Goal: Task Accomplishment & Management: Manage account settings

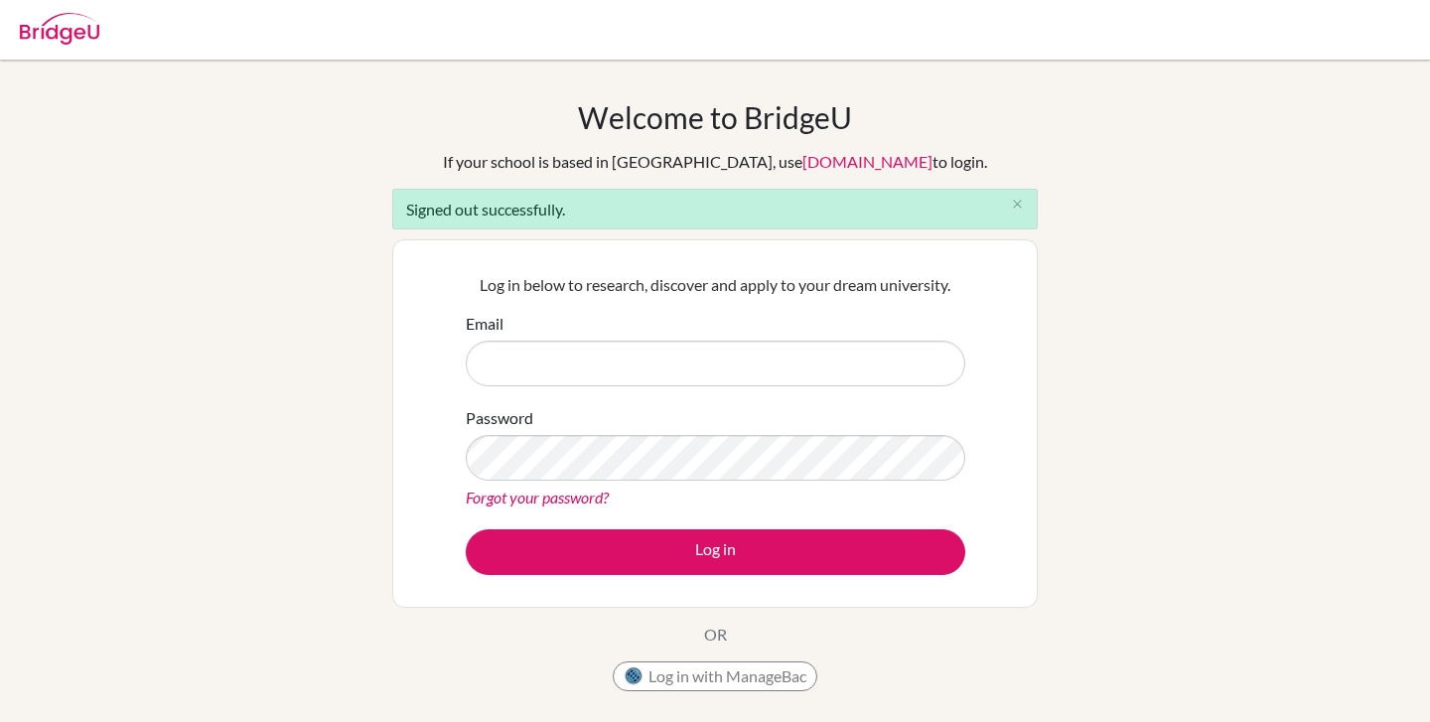
type input "[EMAIL_ADDRESS][DOMAIN_NAME]"
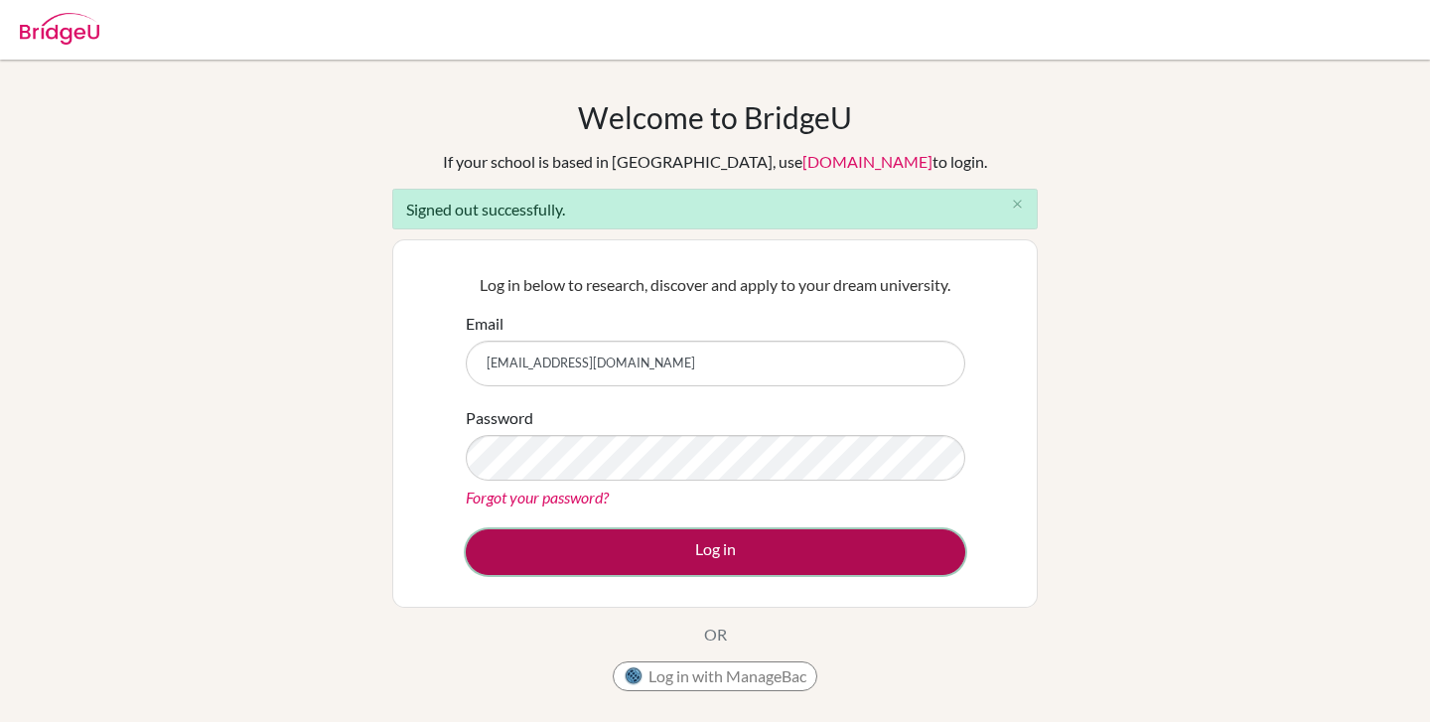
click at [581, 543] on button "Log in" at bounding box center [716, 552] width 500 height 46
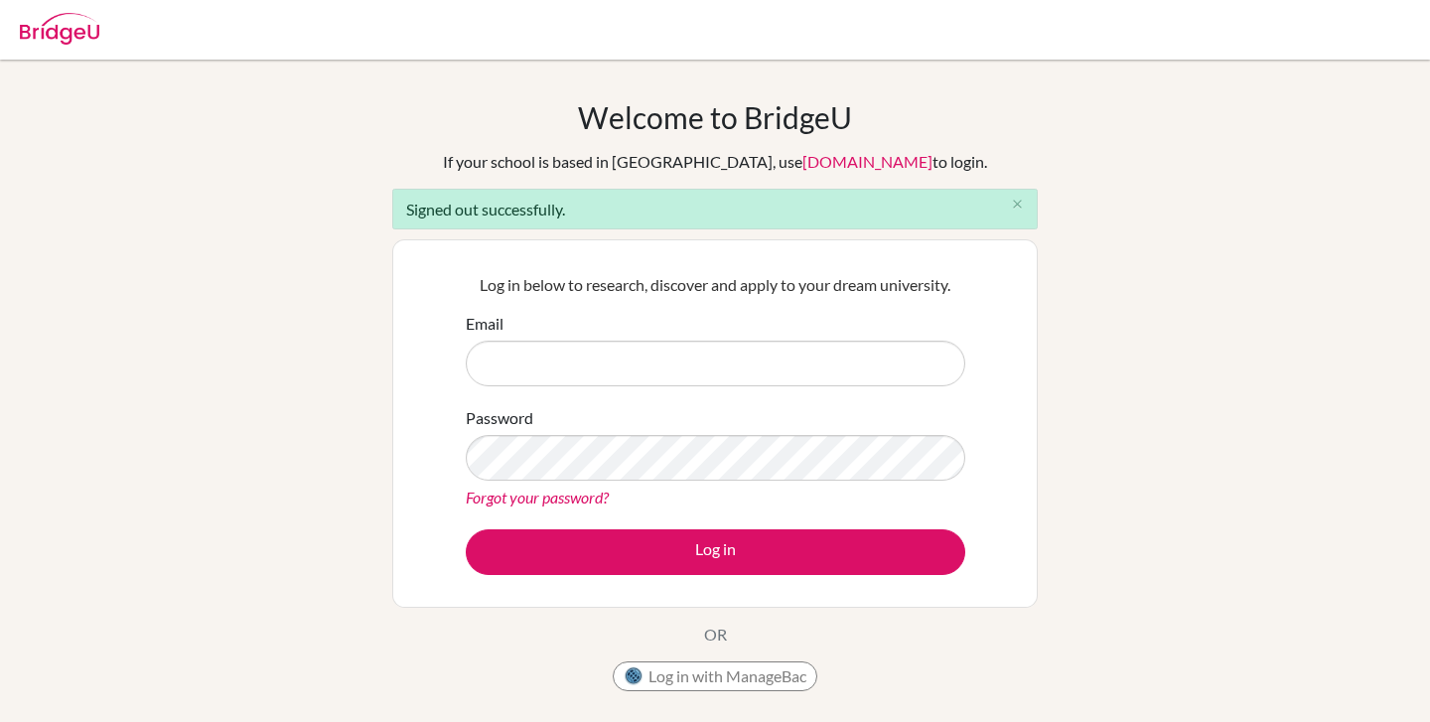
click at [621, 358] on input "Email" at bounding box center [716, 364] width 500 height 46
type input "[EMAIL_ADDRESS][DOMAIN_NAME]"
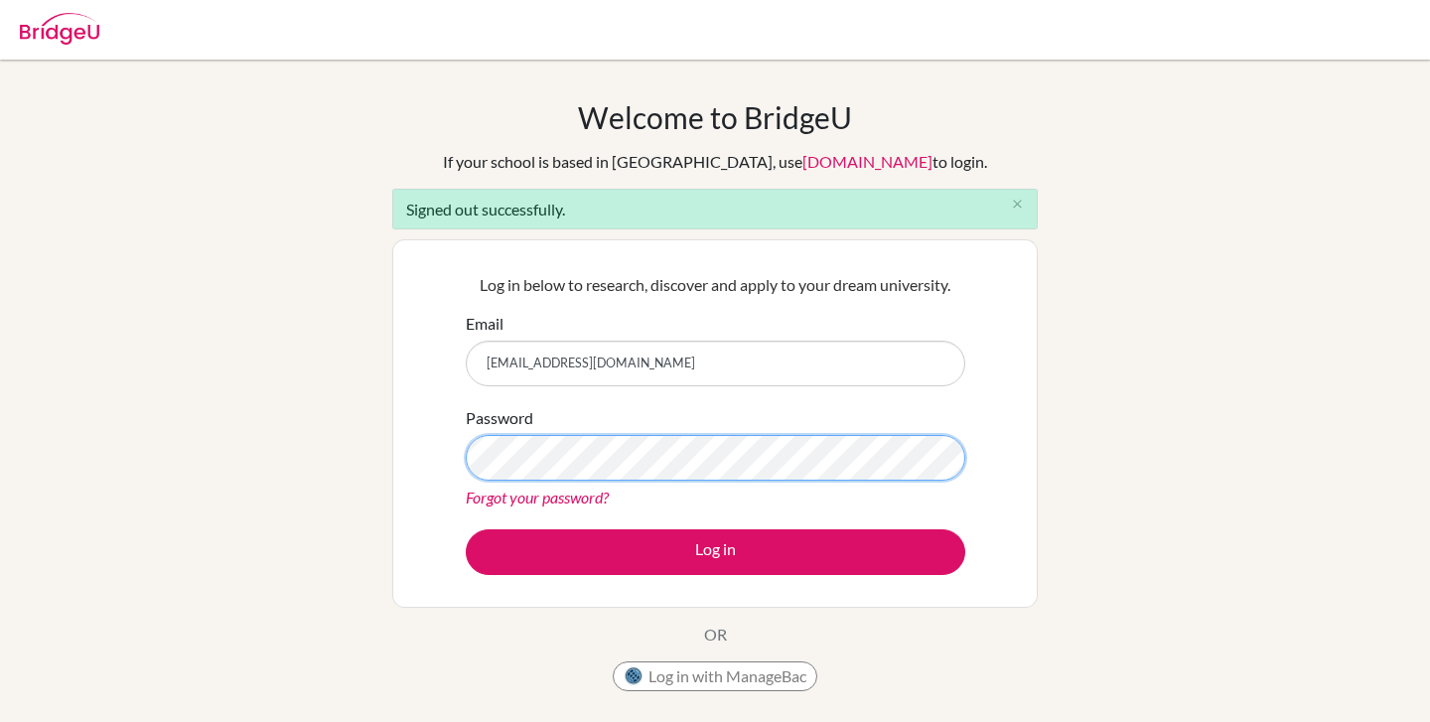
click at [466, 529] on button "Log in" at bounding box center [716, 552] width 500 height 46
